Goal: Check status: Check status

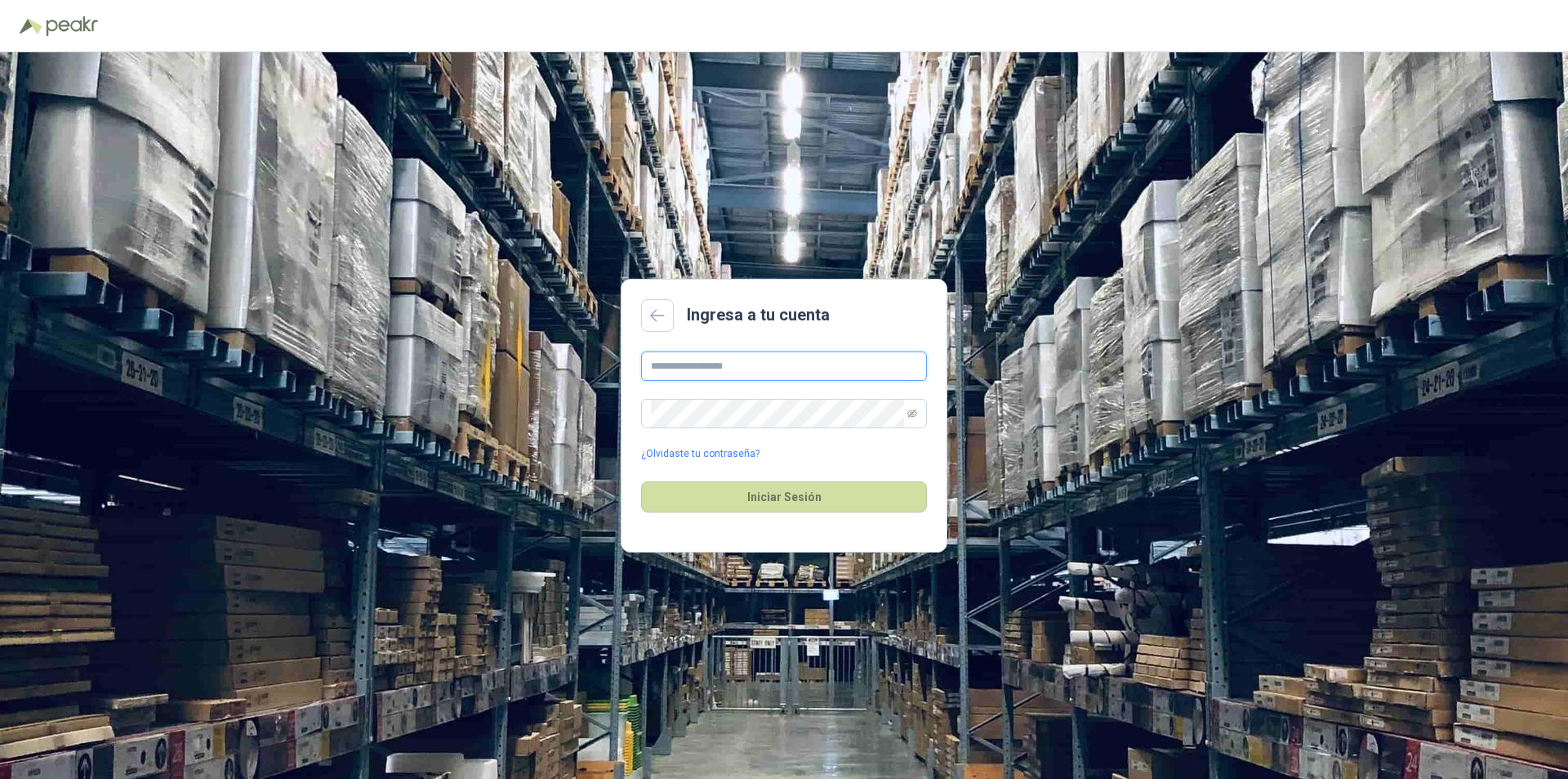
click at [803, 366] on input "text" at bounding box center [784, 366] width 286 height 29
click at [770, 361] on input "text" at bounding box center [784, 366] width 286 height 29
click at [717, 360] on input "text" at bounding box center [784, 366] width 286 height 29
click at [663, 361] on input "text" at bounding box center [784, 366] width 286 height 29
drag, startPoint x: 767, startPoint y: 364, endPoint x: 635, endPoint y: 329, distance: 136.6
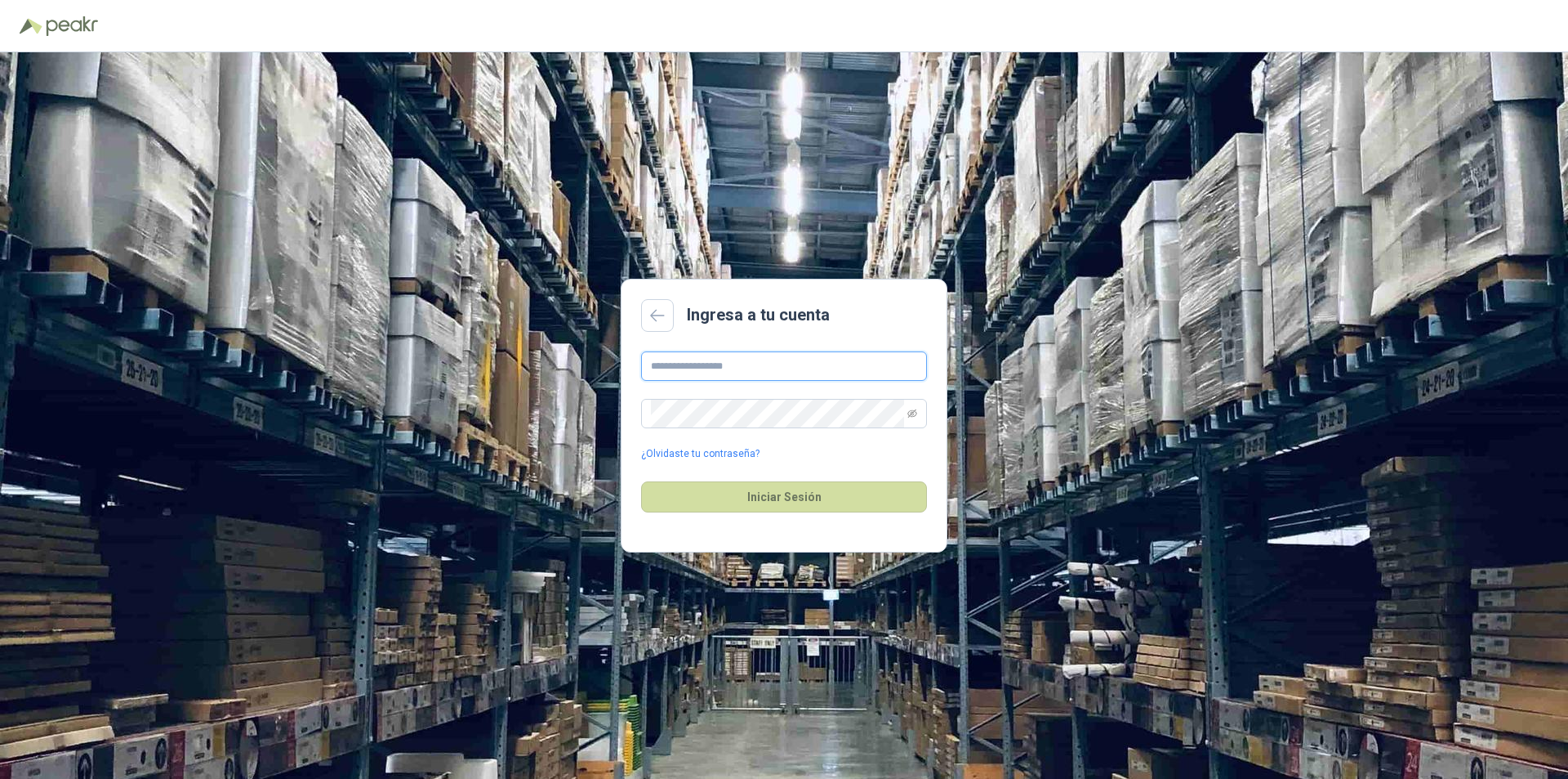
click at [635, 329] on main "Ingresa a tu cuenta ¿Olvidaste tu contraseña? Iniciar Sesión" at bounding box center [784, 416] width 327 height 274
click at [696, 371] on input "text" at bounding box center [784, 366] width 286 height 29
type input "*"
click at [725, 372] on input "*******" at bounding box center [784, 366] width 286 height 29
type input "**********"
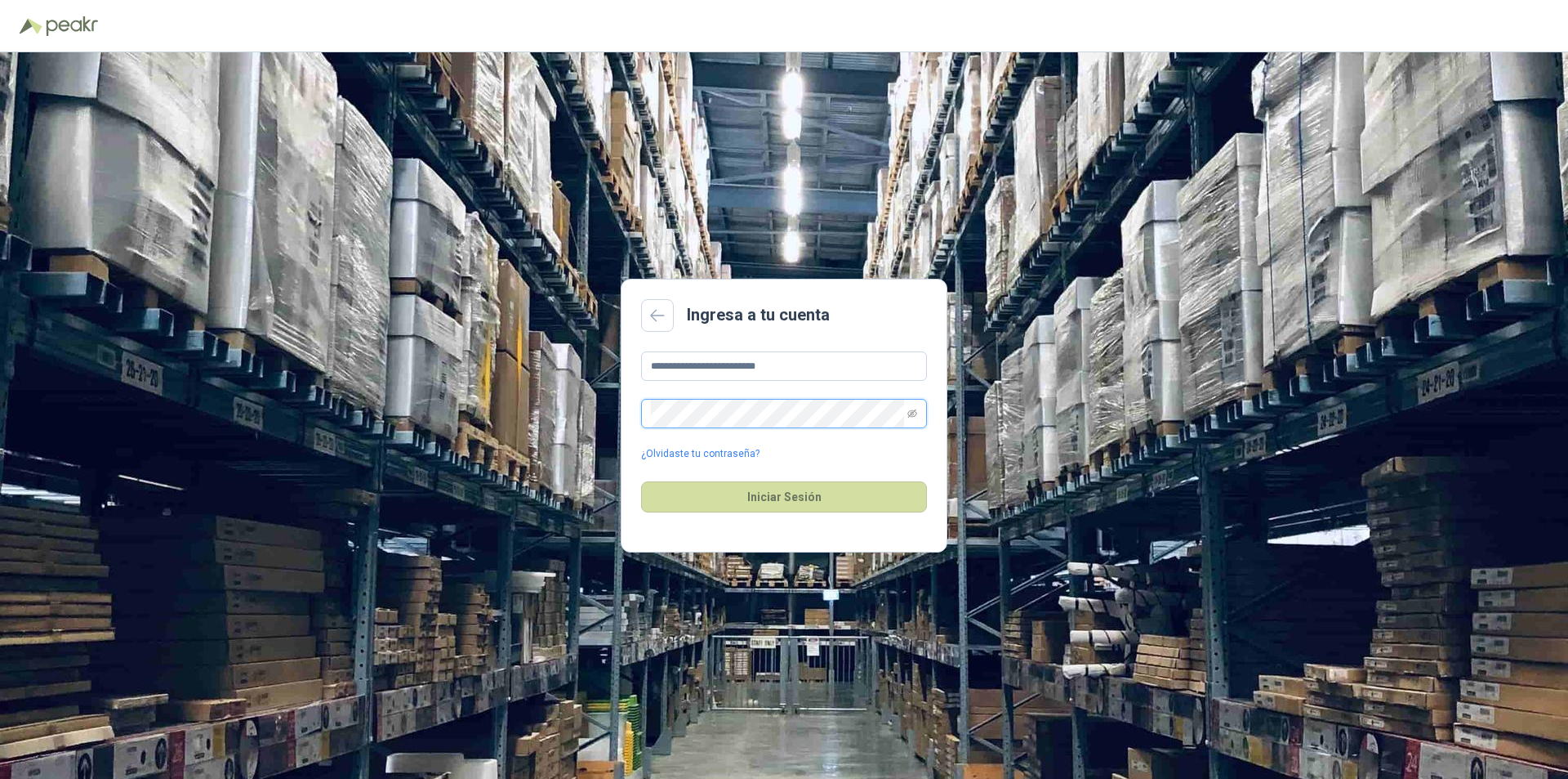
click at [641, 481] on button "Iniciar Sesión" at bounding box center [784, 496] width 286 height 31
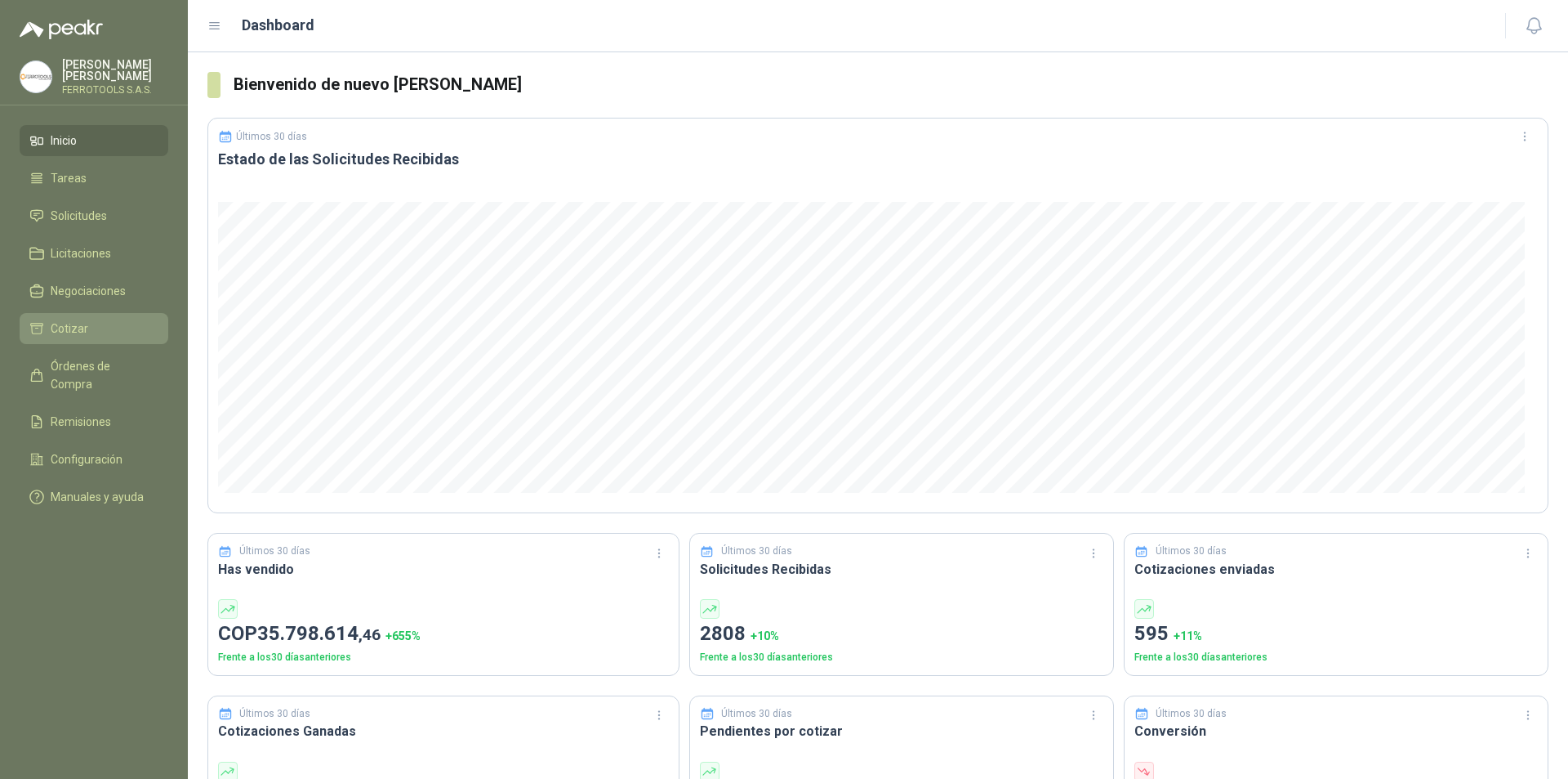
click at [108, 320] on li "Cotizar" at bounding box center [94, 328] width 129 height 18
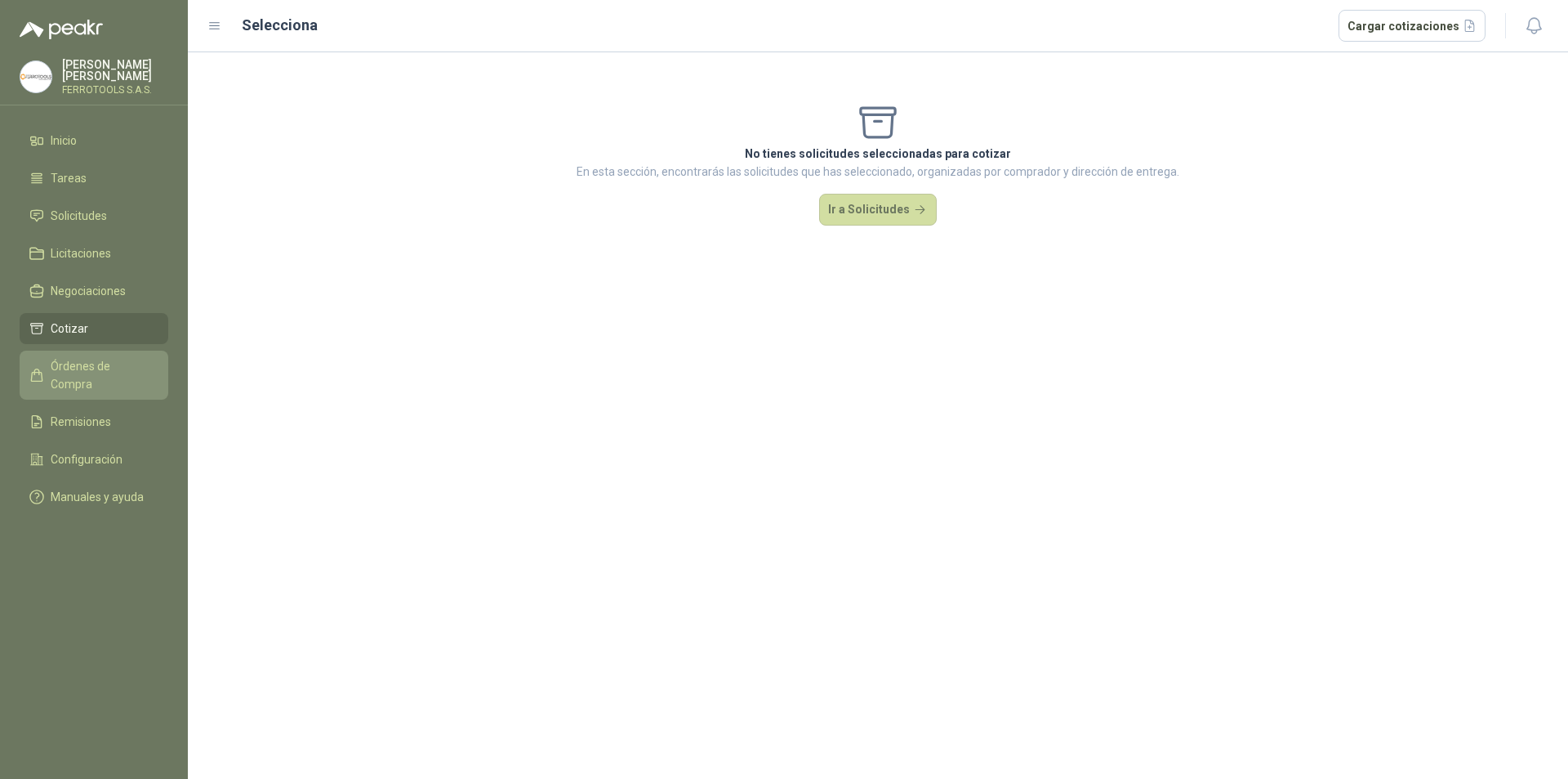
click at [137, 360] on span "Órdenes de Compra" at bounding box center [102, 375] width 102 height 36
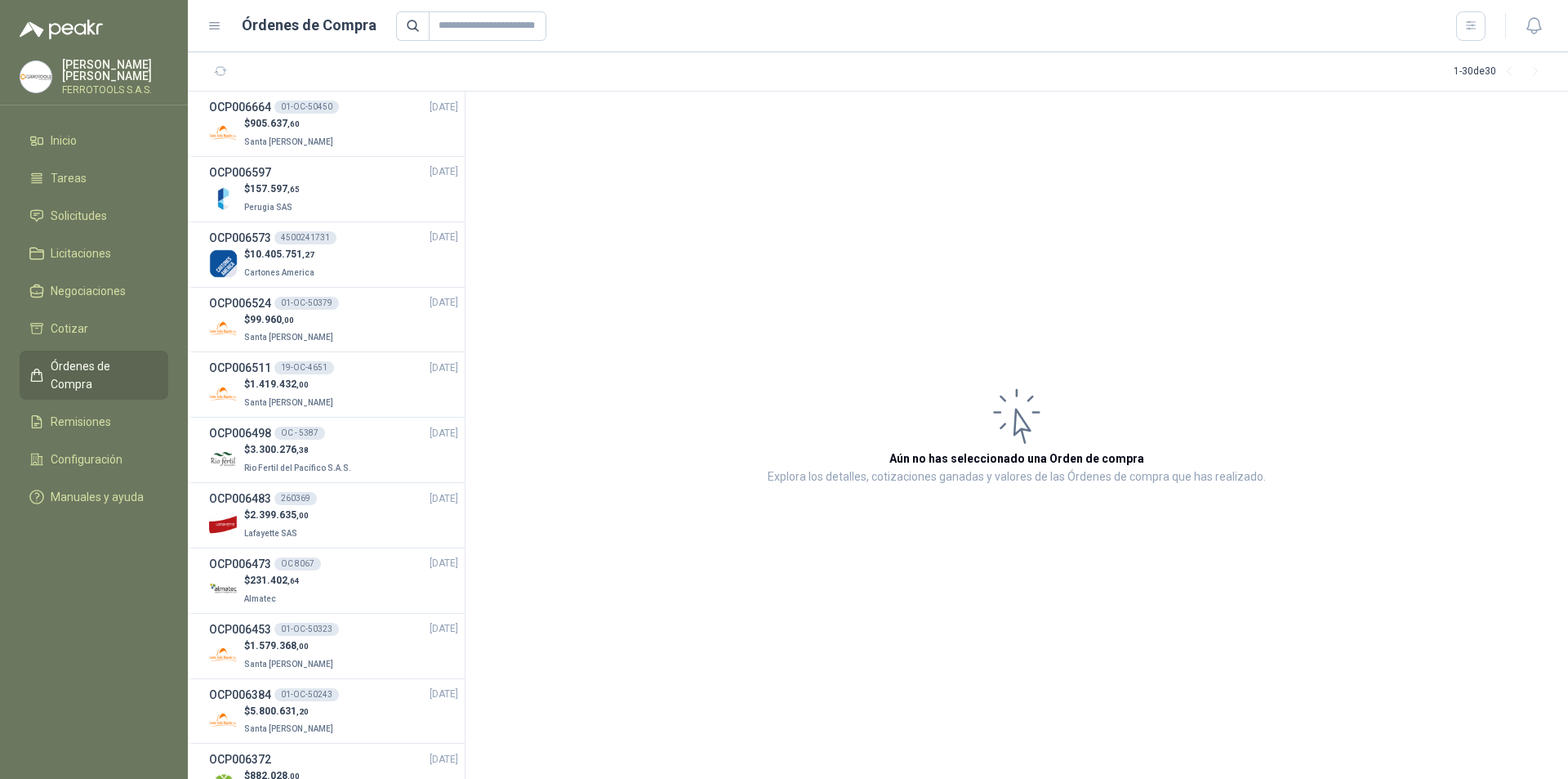
drag, startPoint x: 121, startPoint y: 362, endPoint x: 126, endPoint y: 370, distance: 9.4
drag, startPoint x: 128, startPoint y: 370, endPoint x: 37, endPoint y: 636, distance: 281.1
click at [37, 636] on menu "[PERSON_NAME] FERROTOOLS S.A.S. Inicio Tareas Solicitudes Licitaciones Negociac…" at bounding box center [94, 390] width 188 height 779
click at [349, 197] on div "$ 157.597 ,65 Perugia SAS" at bounding box center [334, 198] width 250 height 33
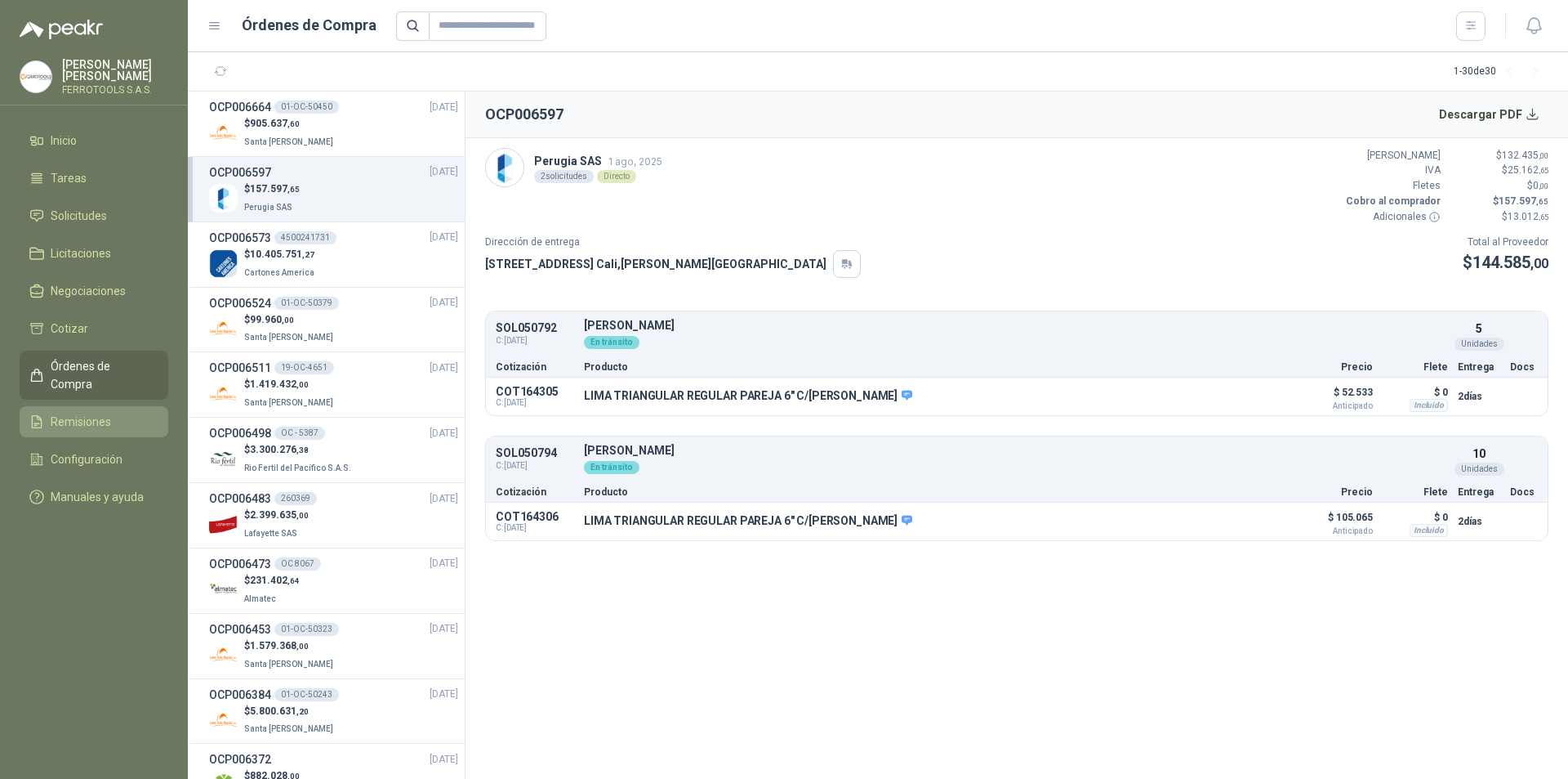
click at [101, 412] on span "Remisiones" at bounding box center [81, 421] width 60 height 18
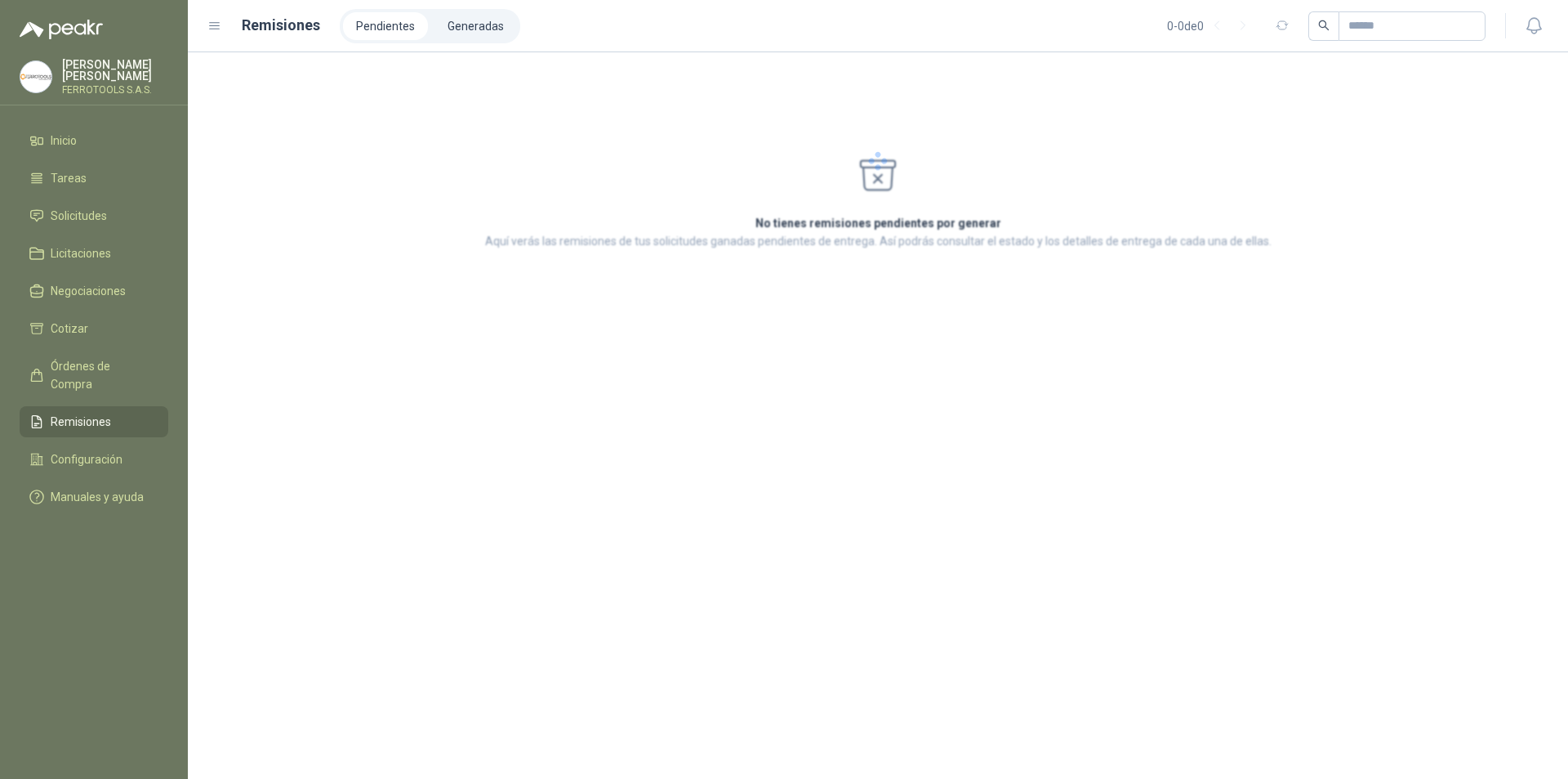
click at [53, 412] on span "Remisiones" at bounding box center [81, 421] width 60 height 18
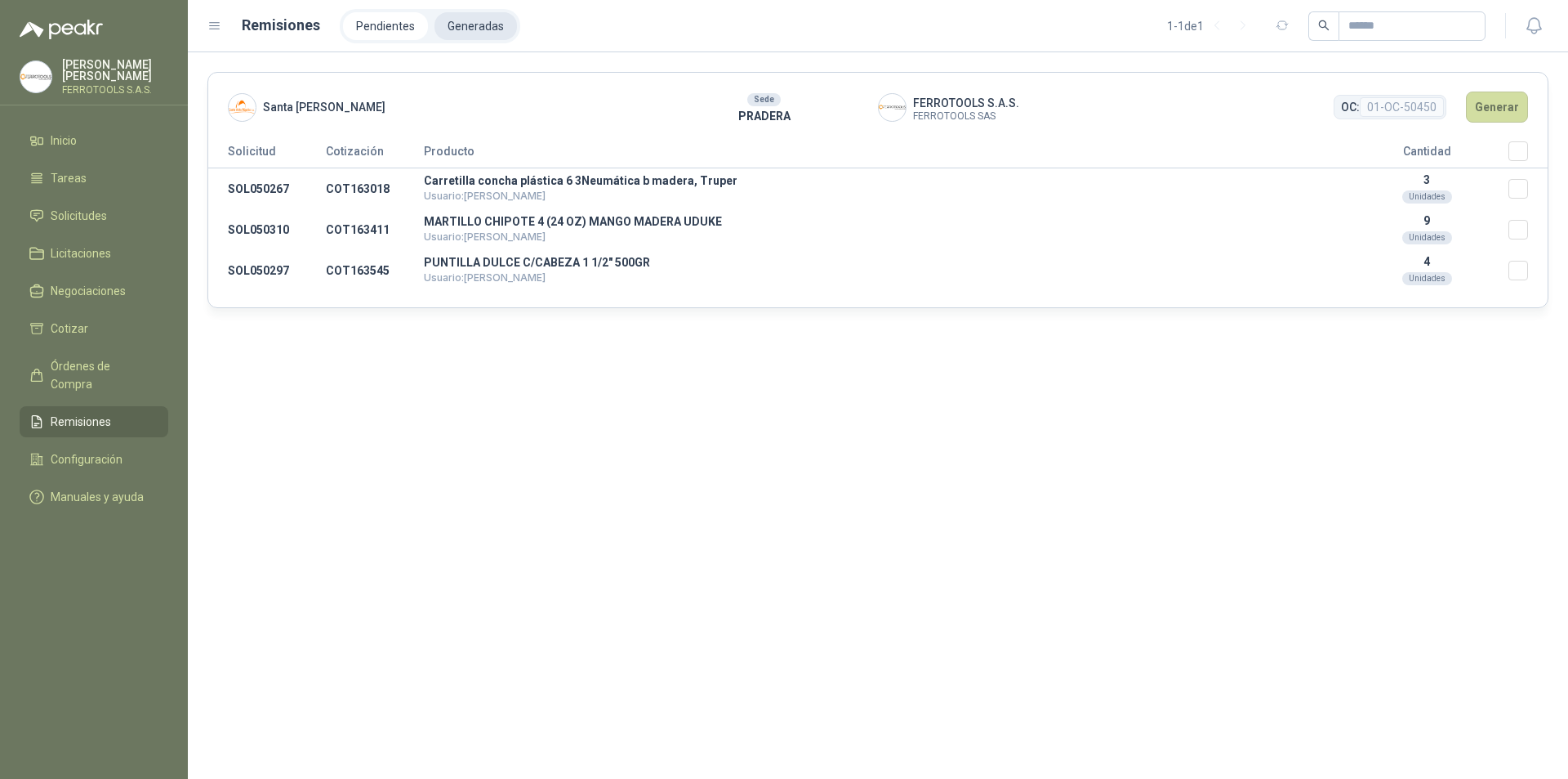
click at [467, 20] on li "Generadas" at bounding box center [475, 26] width 82 height 27
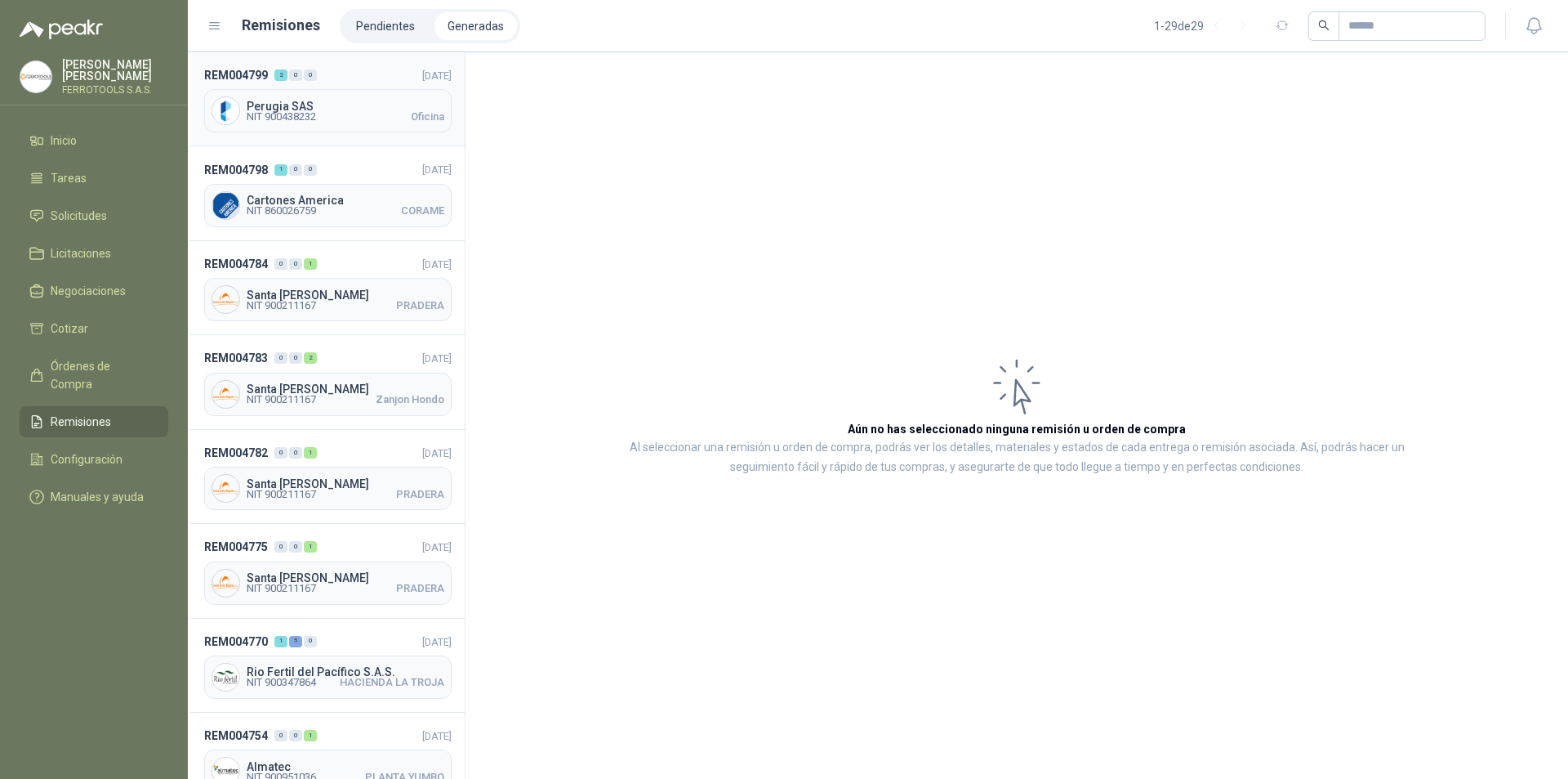
click at [356, 105] on span "Perugia SAS" at bounding box center [345, 106] width 198 height 11
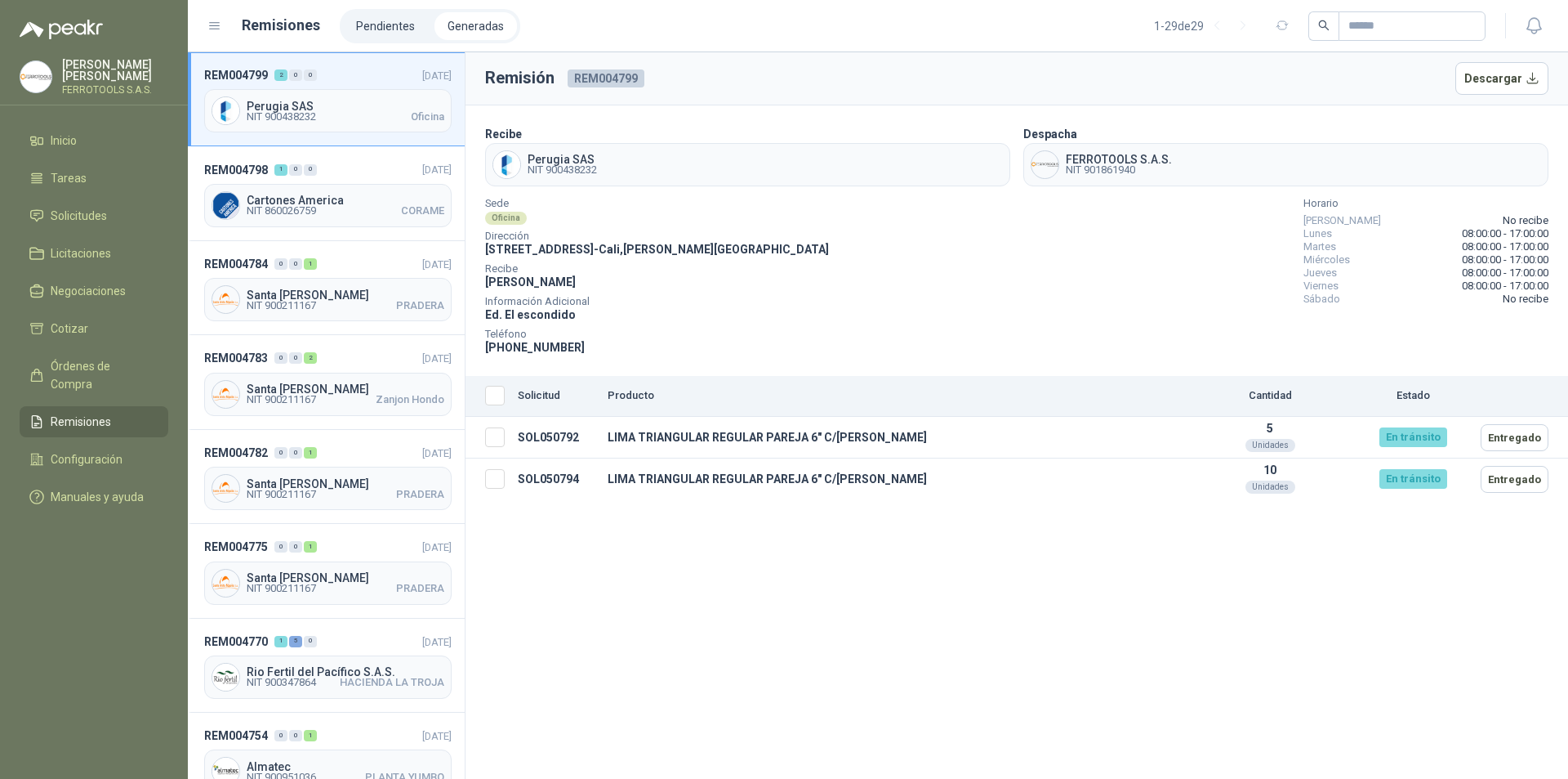
click at [341, 110] on span "Perugia SAS" at bounding box center [345, 106] width 198 height 11
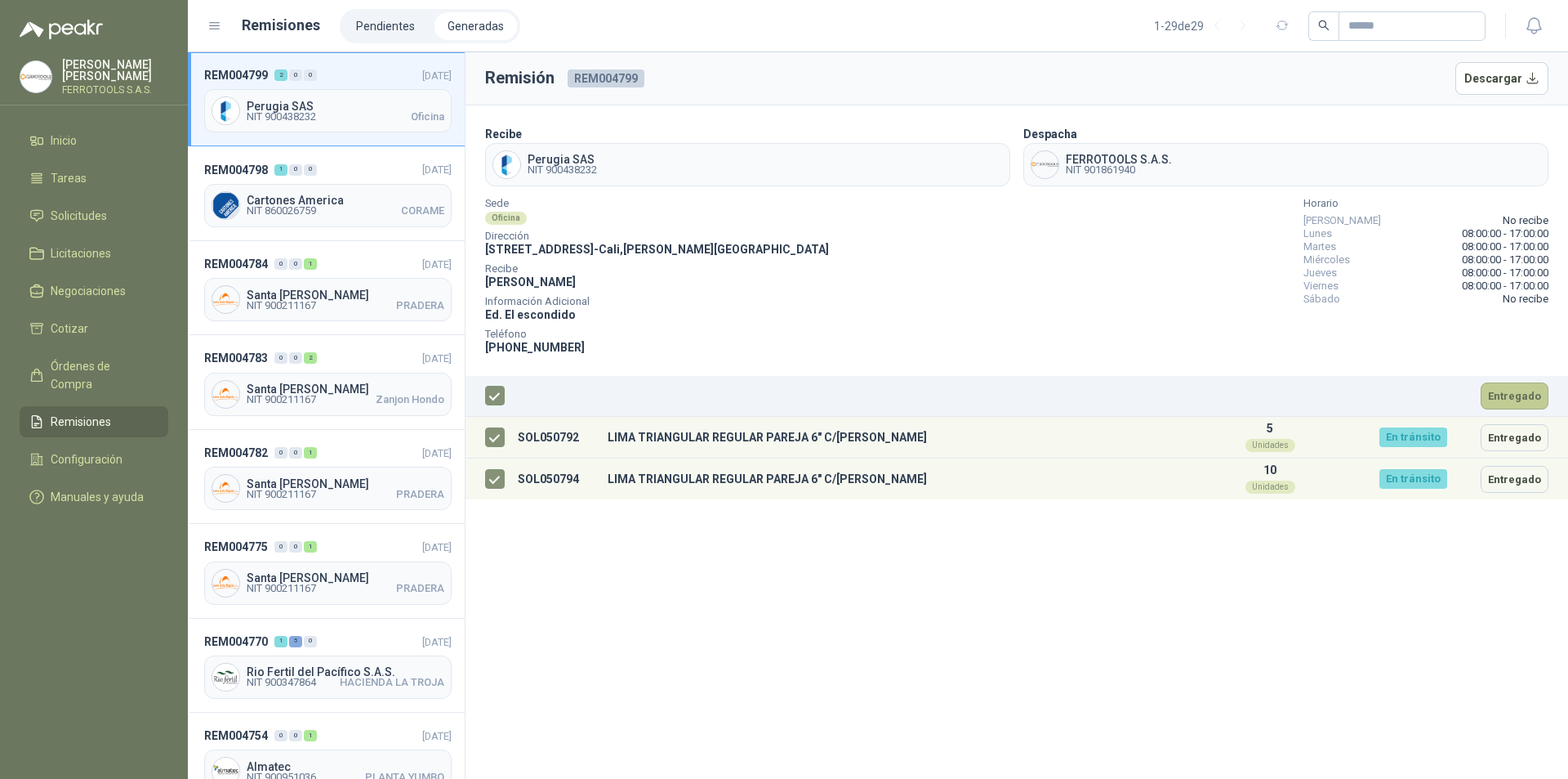
click at [1509, 396] on button "Entregado" at bounding box center [1515, 395] width 68 height 27
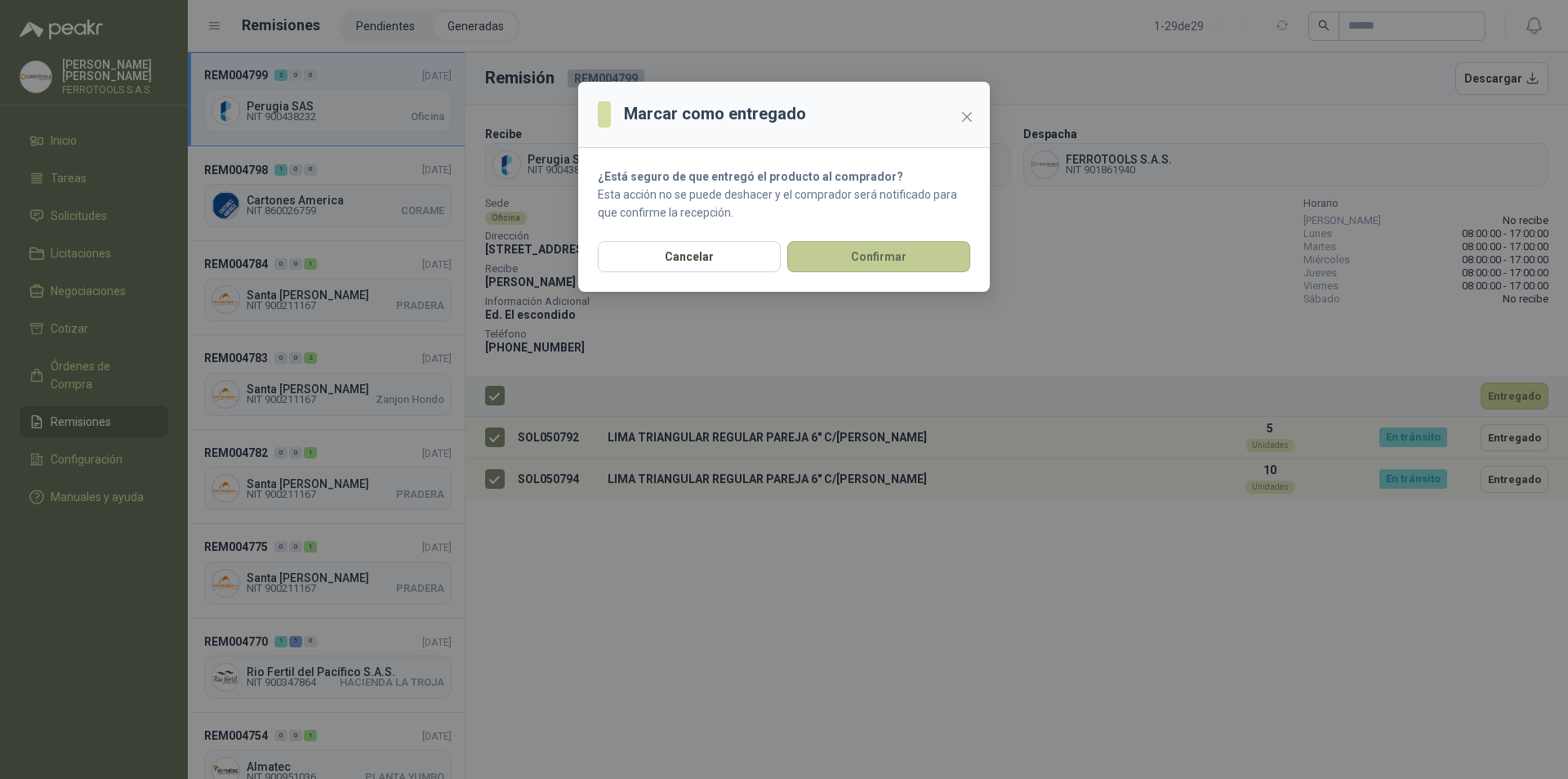
click at [860, 256] on button "Confirmar" at bounding box center [879, 256] width 183 height 31
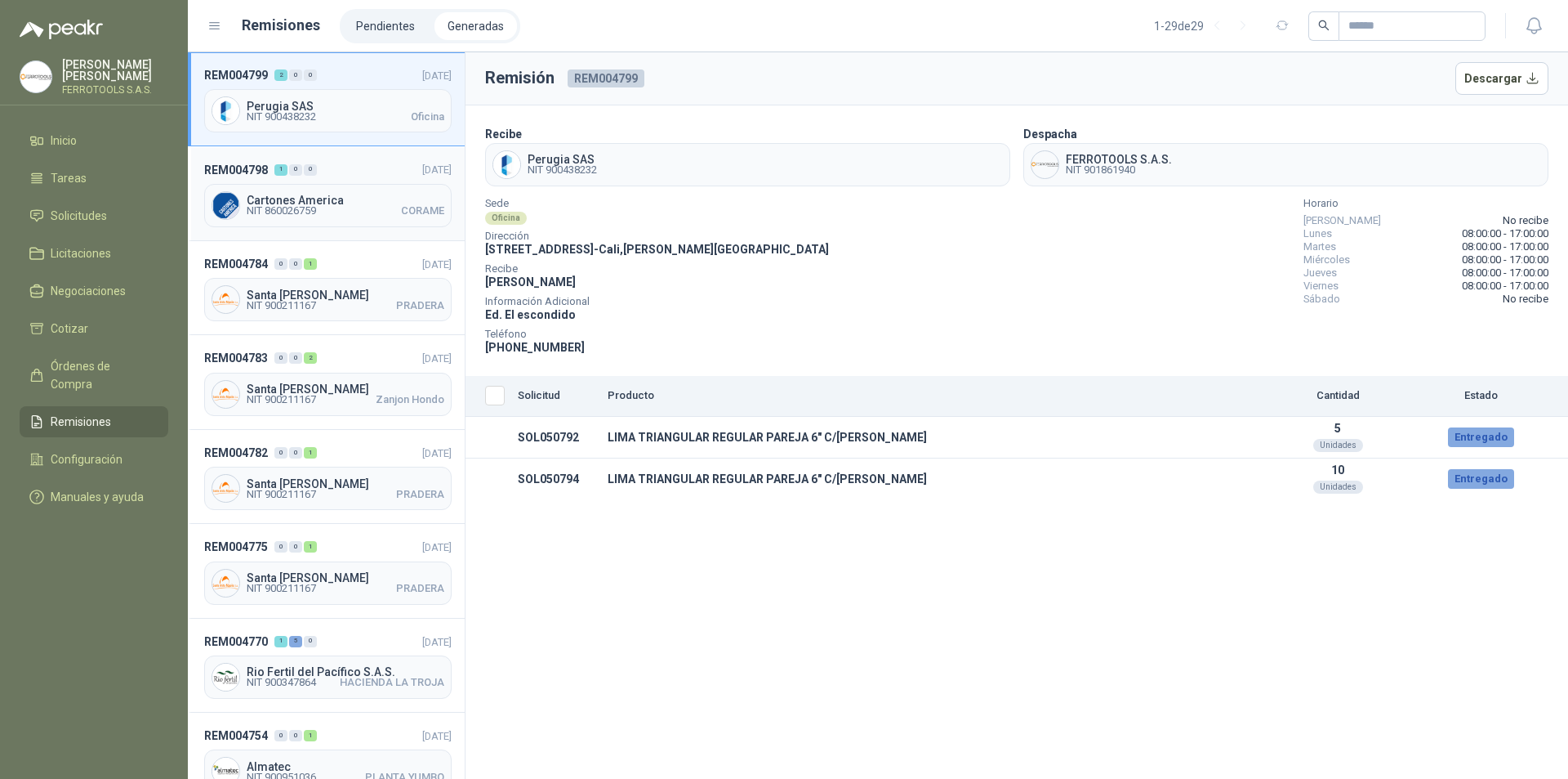
click at [363, 172] on header "REM004798 1 0 0 [DATE]" at bounding box center [328, 168] width 248 height 18
